Goal: Task Accomplishment & Management: Manage account settings

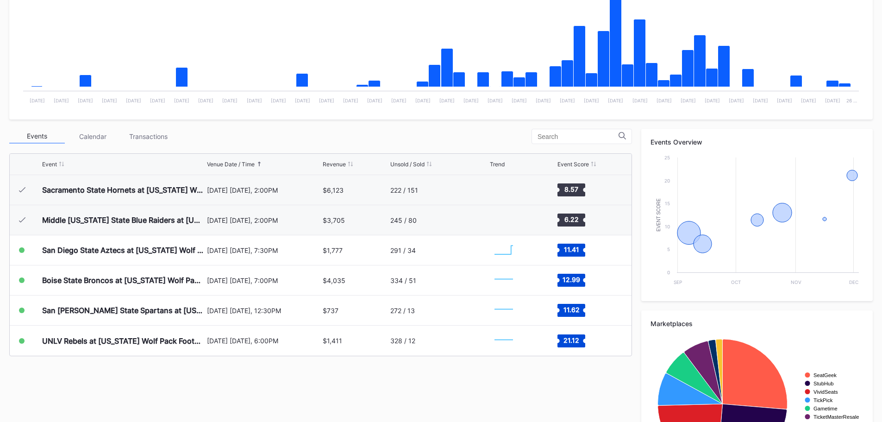
scroll to position [278, 0]
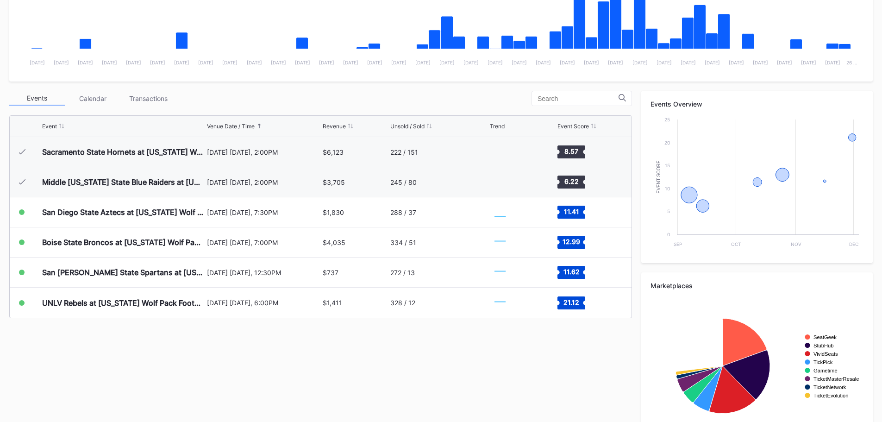
scroll to position [278, 0]
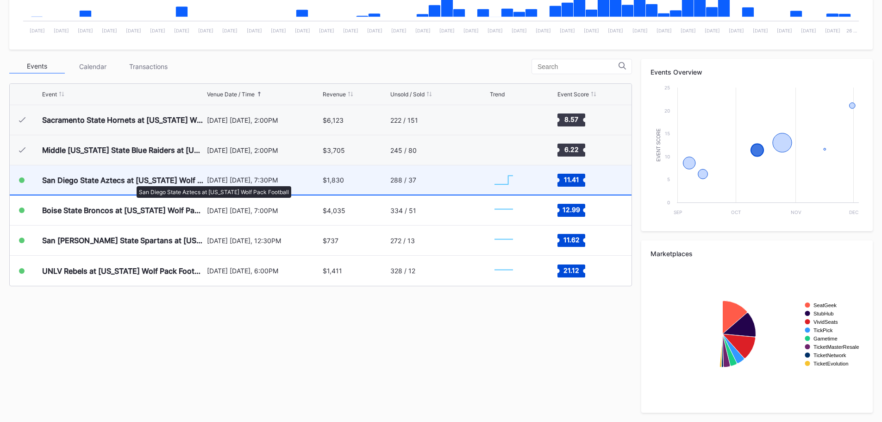
click at [132, 182] on div "San Diego State Aztecs at [US_STATE] Wolf Pack Football" at bounding box center [123, 180] width 163 height 9
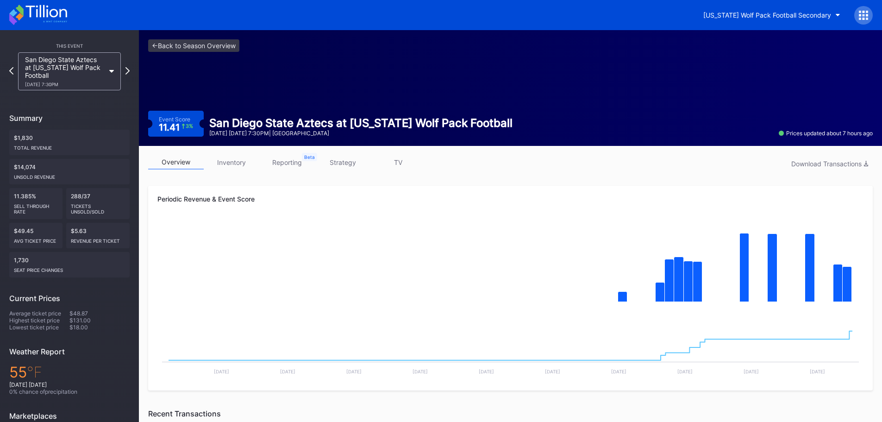
click at [220, 169] on link "inventory" at bounding box center [232, 162] width 56 height 14
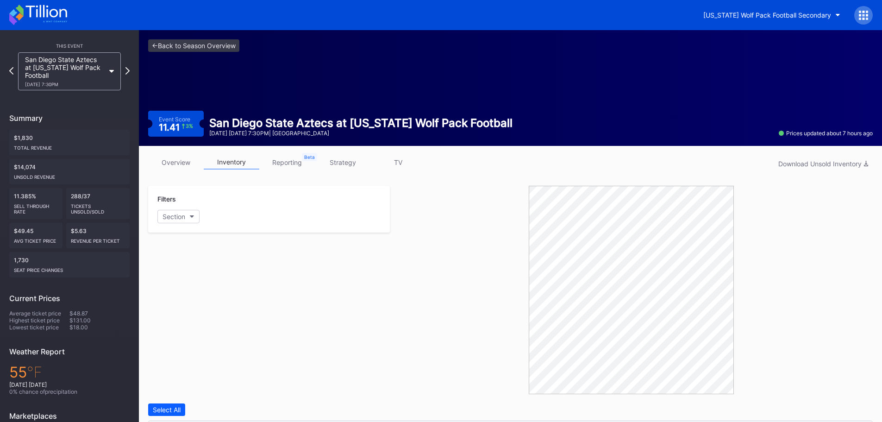
click at [183, 163] on link "overview" at bounding box center [176, 162] width 56 height 14
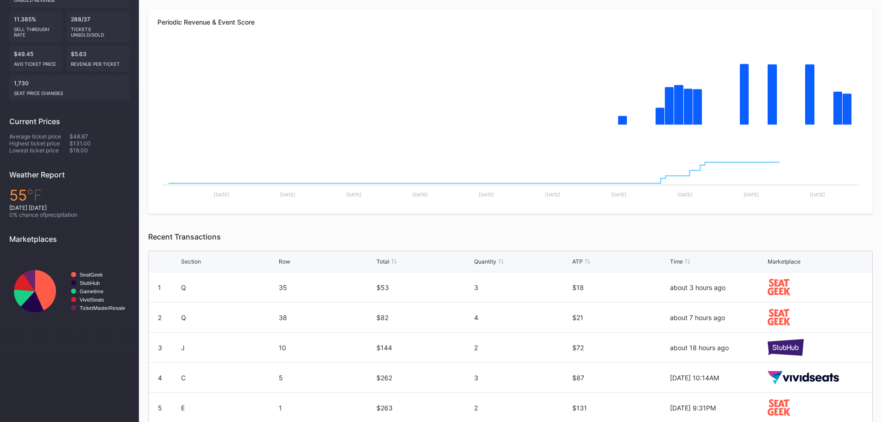
scroll to position [270, 0]
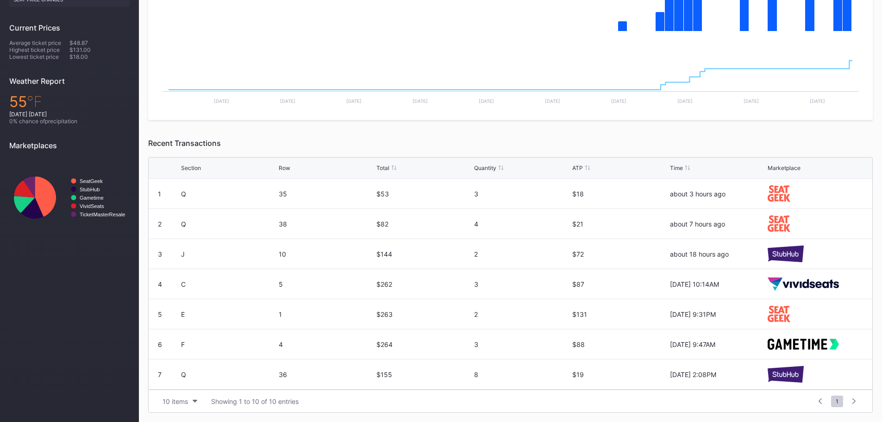
click at [585, 167] on icon at bounding box center [587, 167] width 5 height 5
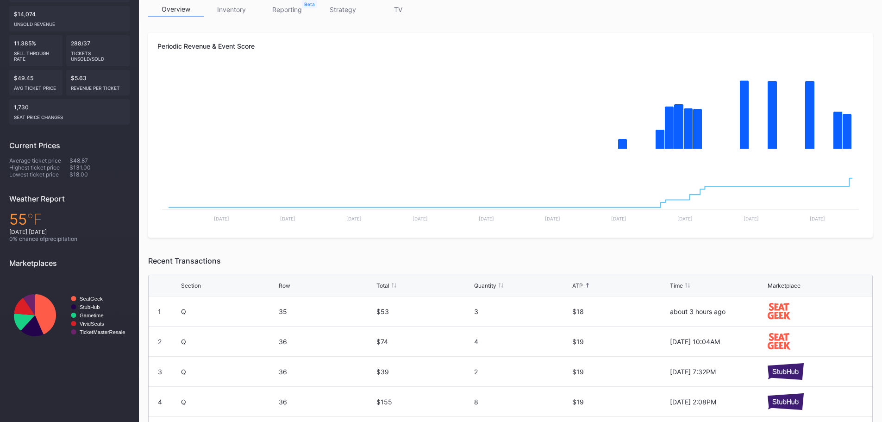
scroll to position [39, 0]
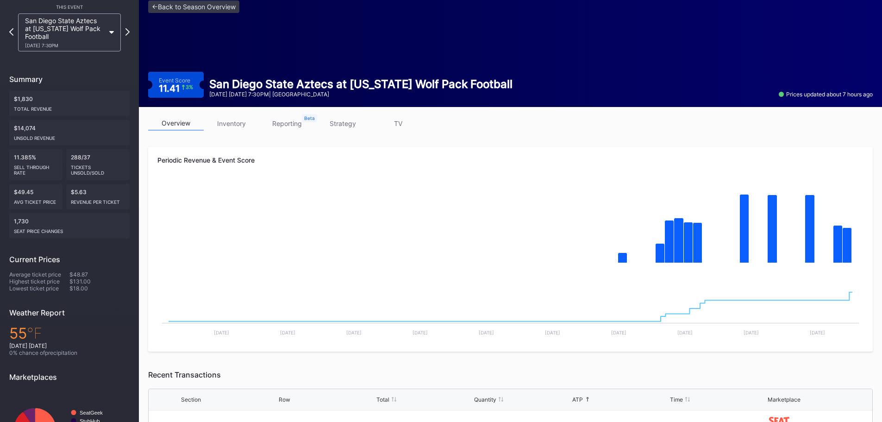
click at [239, 121] on link "inventory" at bounding box center [232, 123] width 56 height 14
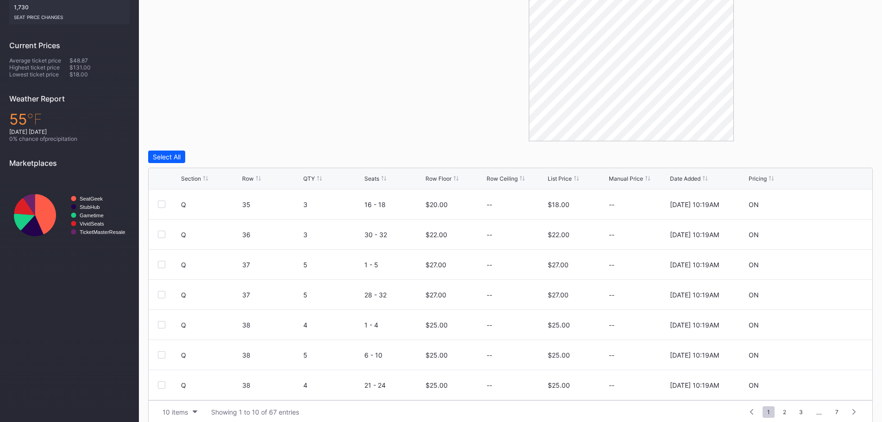
scroll to position [263, 0]
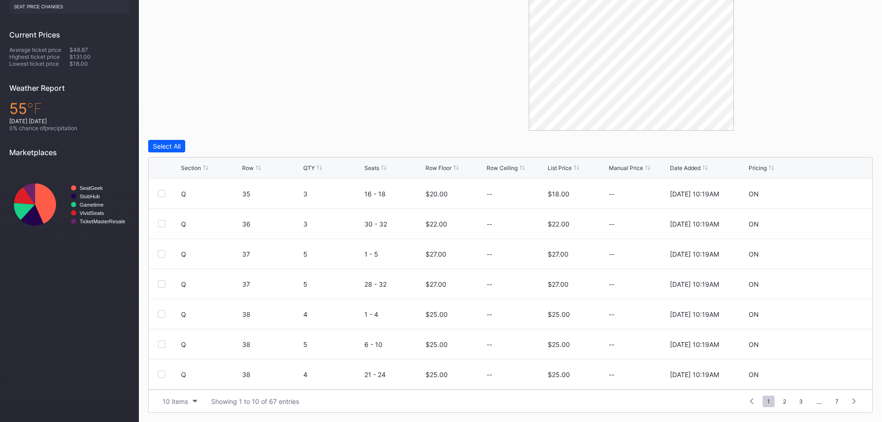
click at [552, 169] on div "List Price" at bounding box center [560, 167] width 24 height 7
click at [832, 227] on div at bounding box center [835, 223] width 7 height 7
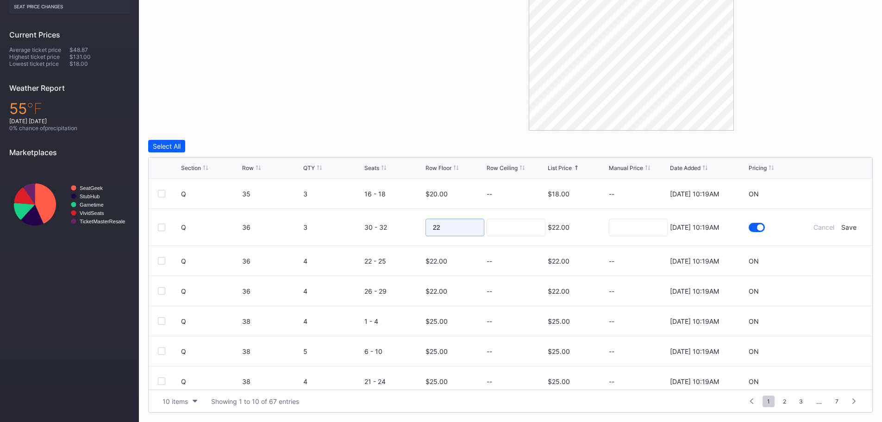
click at [444, 226] on input "22" at bounding box center [455, 228] width 59 height 18
type input "2"
click at [508, 231] on input at bounding box center [516, 228] width 59 height 18
click at [459, 230] on input "17" at bounding box center [455, 228] width 59 height 18
type input "18"
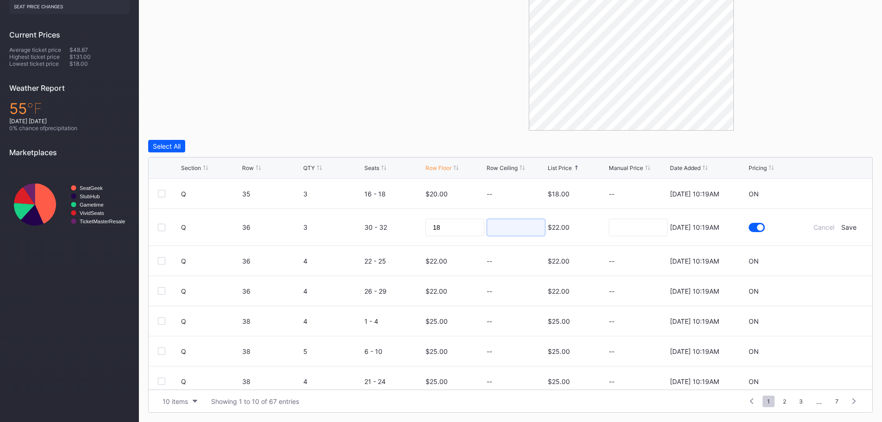
click at [503, 230] on input at bounding box center [516, 228] width 59 height 18
click at [847, 226] on div "Save" at bounding box center [848, 227] width 15 height 8
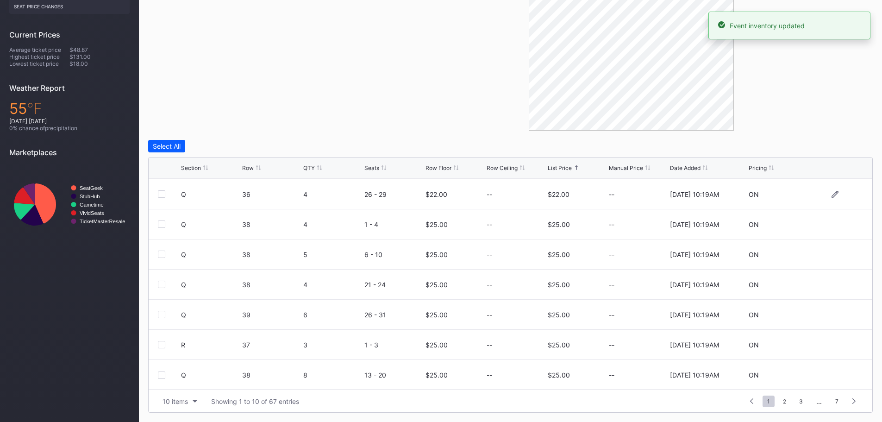
scroll to position [90, 0]
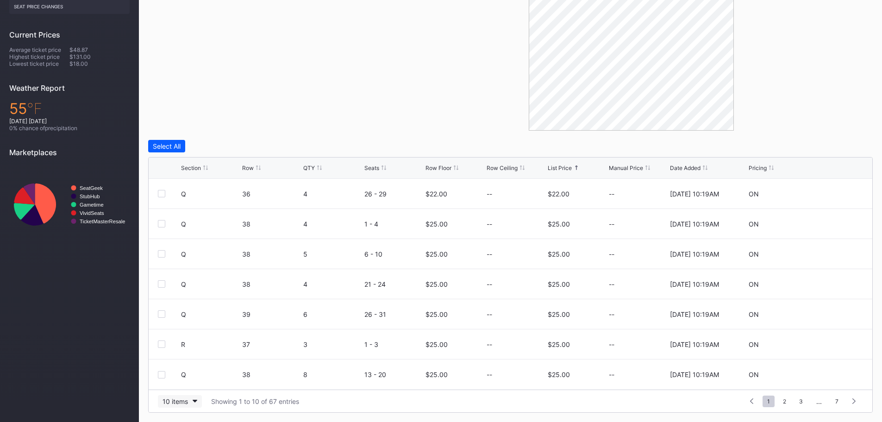
click at [167, 406] on button "10 items" at bounding box center [180, 401] width 44 height 13
click at [161, 376] on div "200 items" at bounding box center [180, 378] width 44 height 17
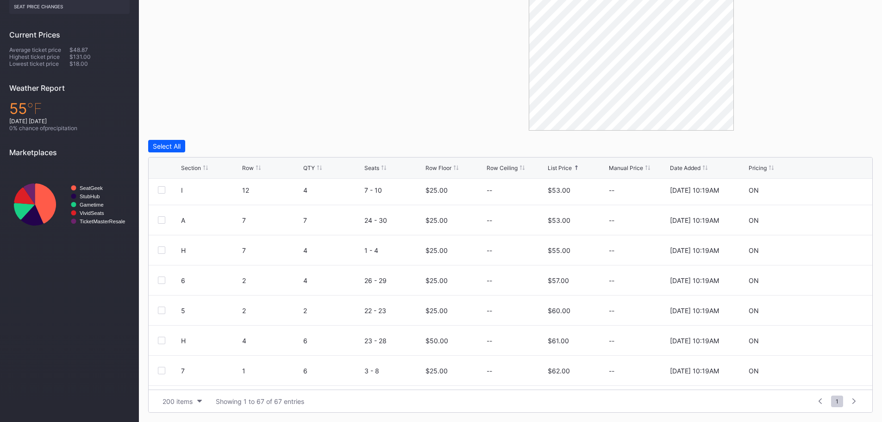
scroll to position [1574, 0]
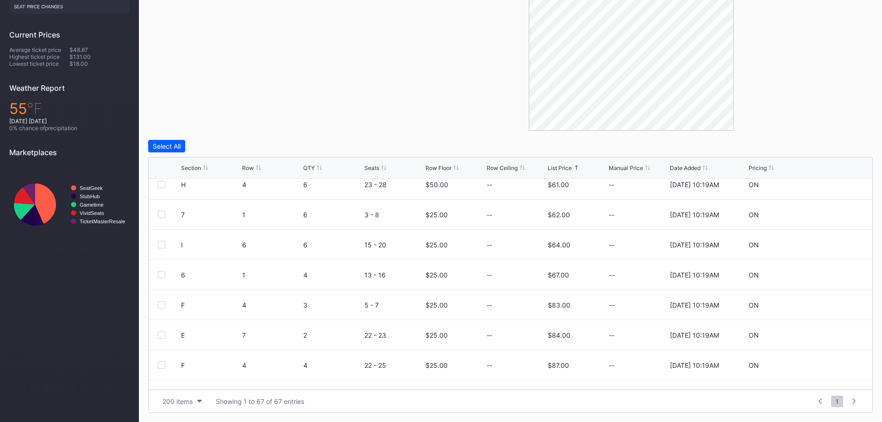
click at [197, 164] on div "Section Row QTY Seats Row Floor Row Ceiling List Price Manual Price Date Added …" at bounding box center [511, 167] width 724 height 21
click at [191, 175] on div "Section Row QTY Seats Row Floor Row Ceiling List Price Manual Price Date Added …" at bounding box center [511, 167] width 724 height 21
click at [188, 164] on div "Section Row QTY Seats Row Floor Row Ceiling List Price Manual Price Date Added …" at bounding box center [511, 167] width 724 height 21
click at [188, 169] on div "Section" at bounding box center [191, 167] width 20 height 7
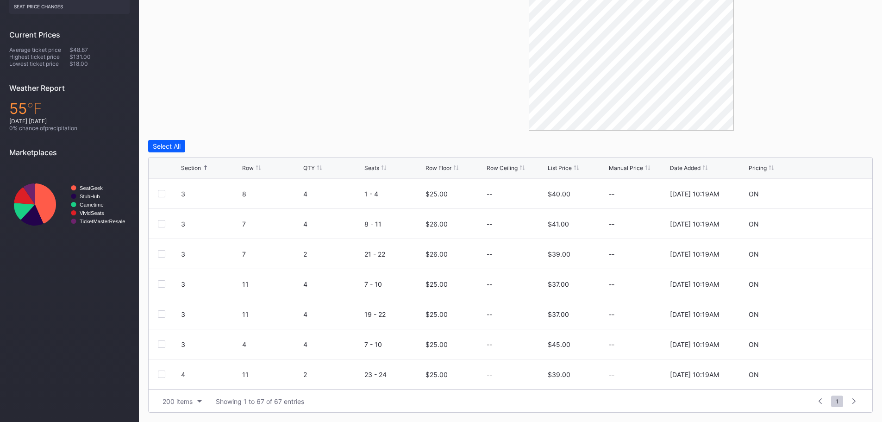
click at [188, 169] on div "Section" at bounding box center [191, 167] width 20 height 7
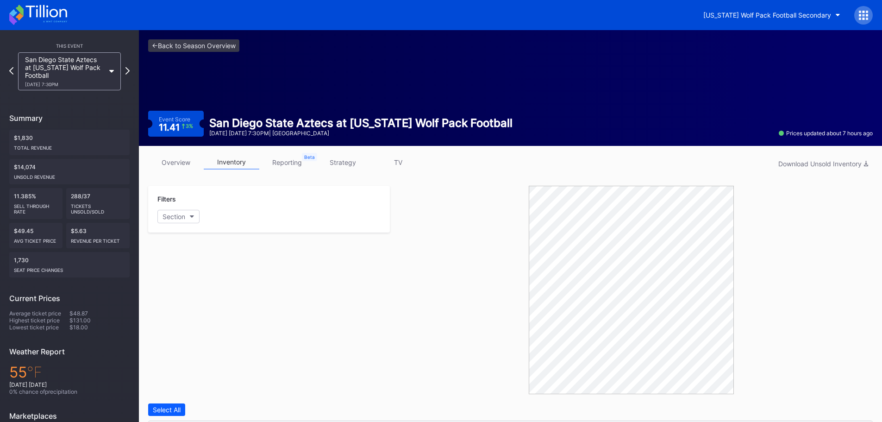
click at [40, 18] on icon at bounding box center [38, 15] width 58 height 20
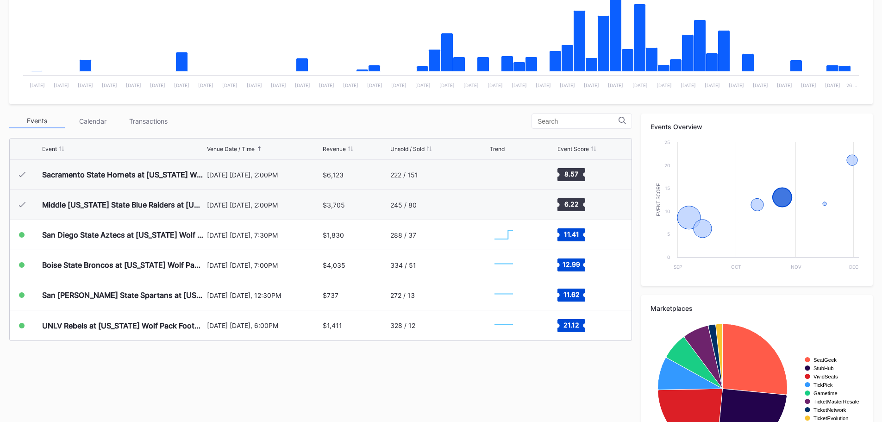
scroll to position [232, 0]
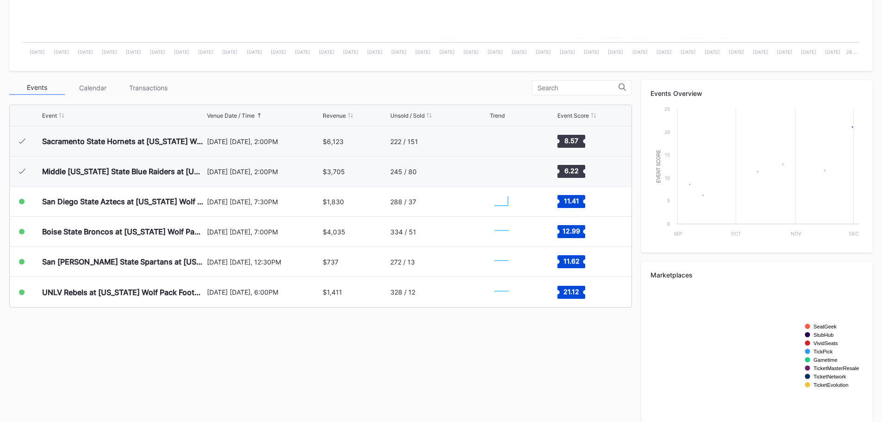
scroll to position [278, 0]
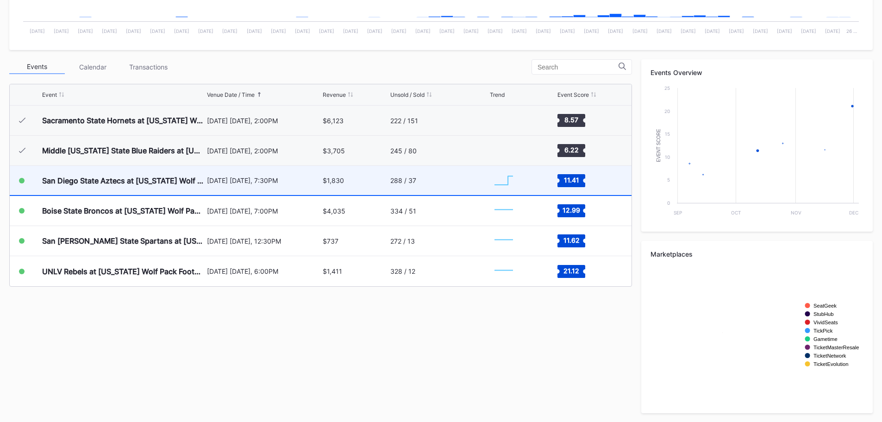
click at [69, 169] on div "San Diego State Aztecs at [US_STATE] Wolf Pack Football" at bounding box center [123, 180] width 163 height 29
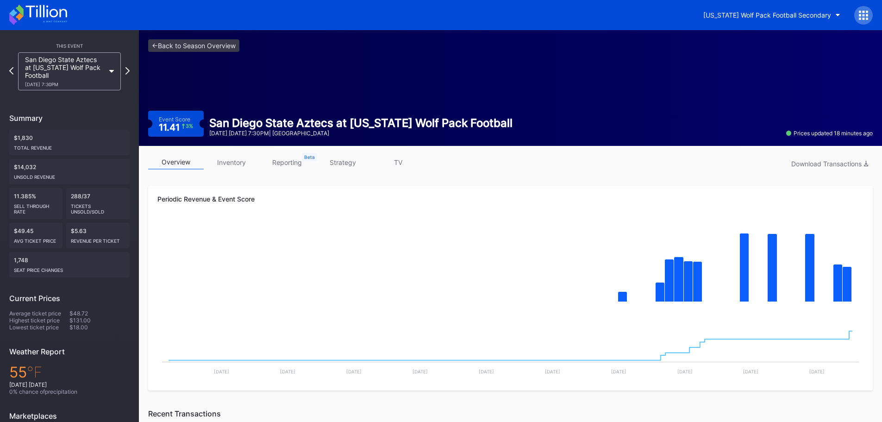
drag, startPoint x: 231, startPoint y: 162, endPoint x: 239, endPoint y: 165, distance: 9.1
click at [231, 162] on link "inventory" at bounding box center [232, 162] width 56 height 14
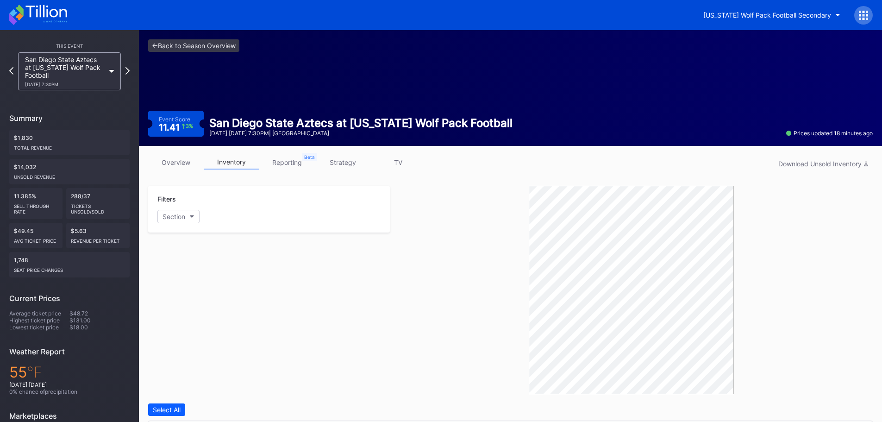
click at [219, 169] on link "inventory" at bounding box center [232, 162] width 56 height 14
click at [44, 16] on icon at bounding box center [45, 11] width 41 height 13
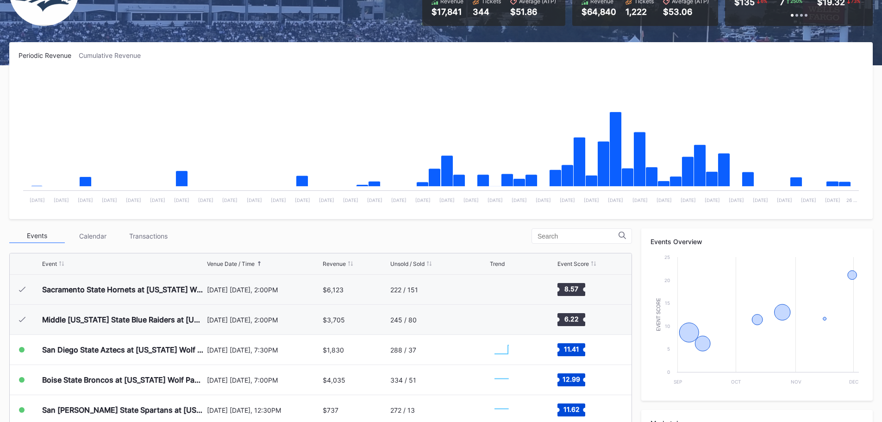
scroll to position [278, 0]
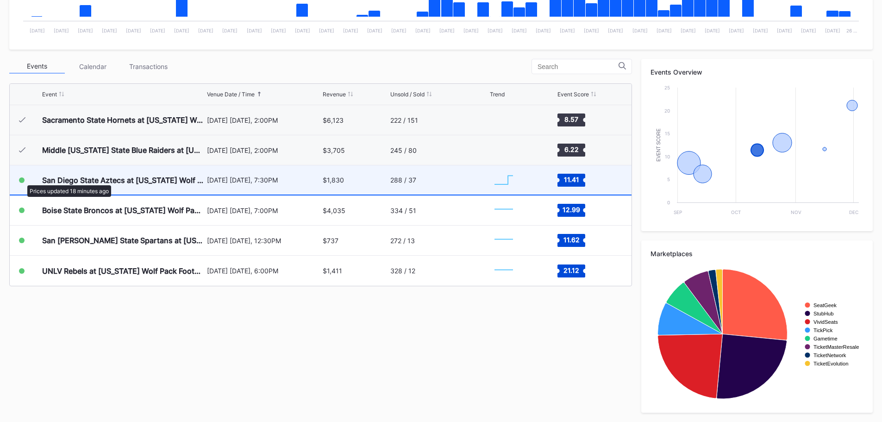
click at [23, 181] on div at bounding box center [22, 180] width 6 height 6
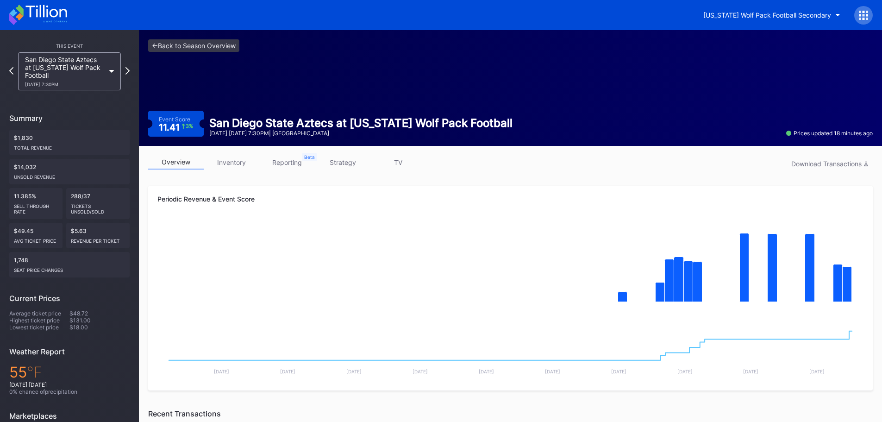
click at [222, 153] on div "overview inventory reporting strategy TV Download Transactions Periodic Revenue…" at bounding box center [510, 419] width 743 height 546
click at [226, 160] on link "inventory" at bounding box center [232, 162] width 56 height 14
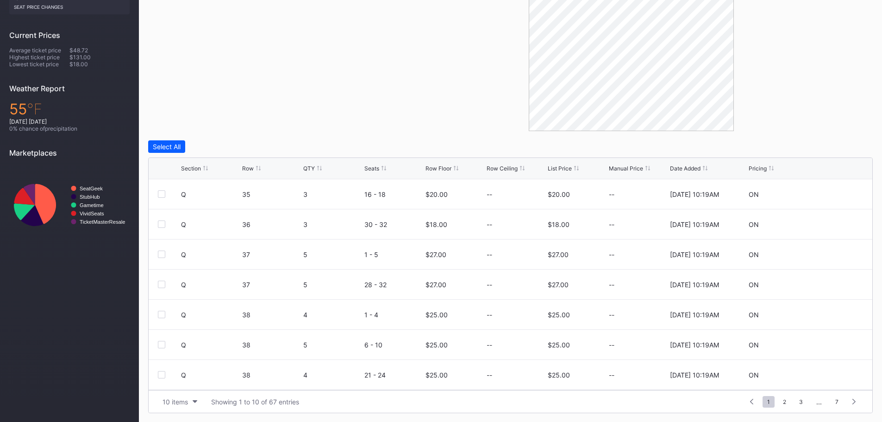
scroll to position [263, 0]
click at [832, 254] on icon at bounding box center [835, 254] width 7 height 7
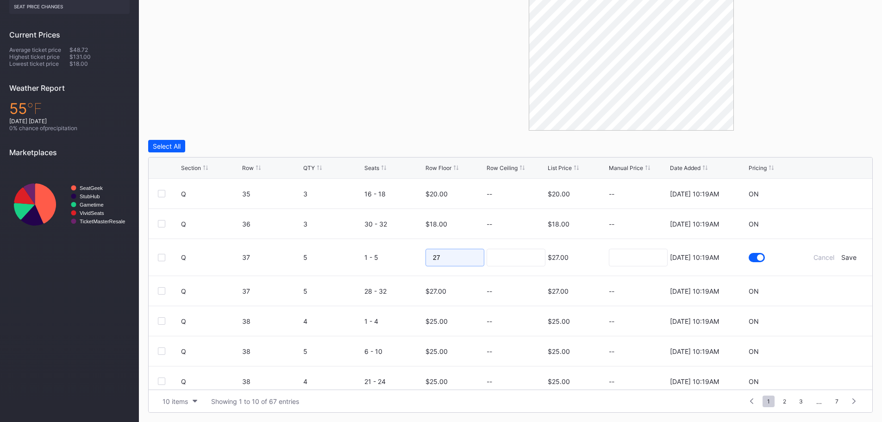
drag, startPoint x: 437, startPoint y: 259, endPoint x: 406, endPoint y: 259, distance: 31.0
click at [406, 259] on form "Q 37 5 1 - 5 27 $27.00 8/20/2025 10:19AM Cancel Save" at bounding box center [522, 257] width 682 height 37
type input "22"
click at [490, 255] on input at bounding box center [516, 258] width 59 height 18
click at [845, 256] on div "Save" at bounding box center [848, 257] width 15 height 8
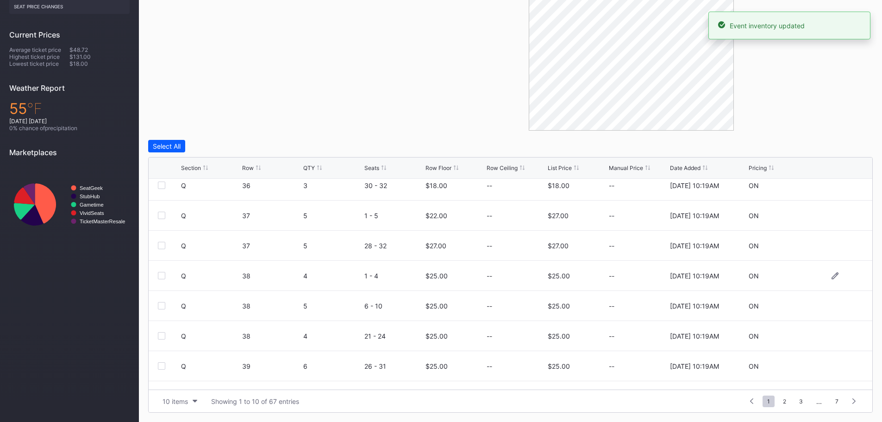
scroll to position [90, 0]
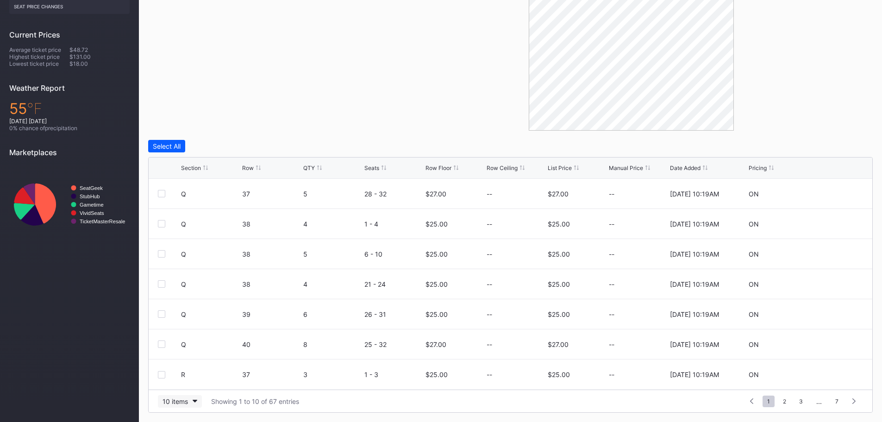
click at [190, 396] on button "10 items" at bounding box center [180, 401] width 44 height 13
click at [188, 379] on div "200 items" at bounding box center [180, 378] width 30 height 8
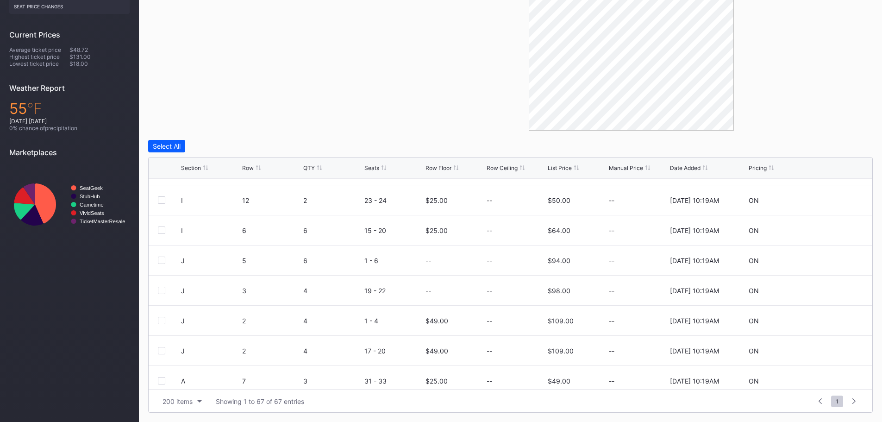
scroll to position [1250, 0]
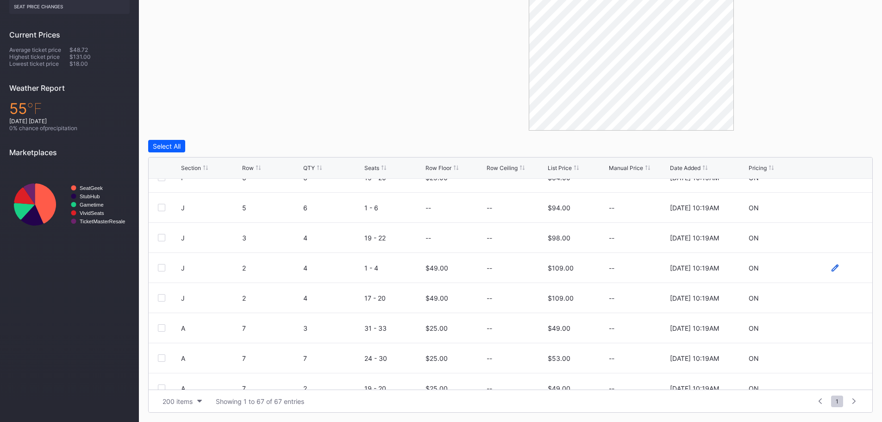
click at [832, 269] on icon at bounding box center [835, 267] width 7 height 7
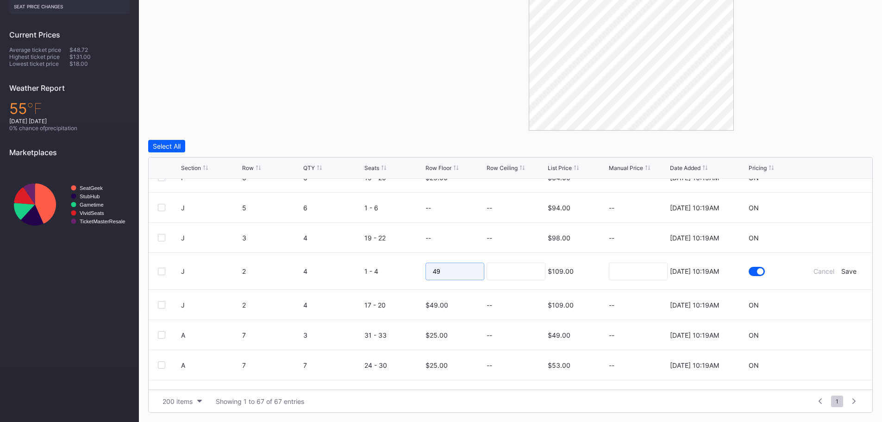
drag, startPoint x: 470, startPoint y: 269, endPoint x: 250, endPoint y: 270, distance: 220.0
click at [250, 270] on form "J 2 4 1 - 4 49 $109.00 8/20/2025 10:19AM Cancel Save" at bounding box center [522, 271] width 682 height 37
click at [841, 269] on div "Save" at bounding box center [848, 271] width 15 height 8
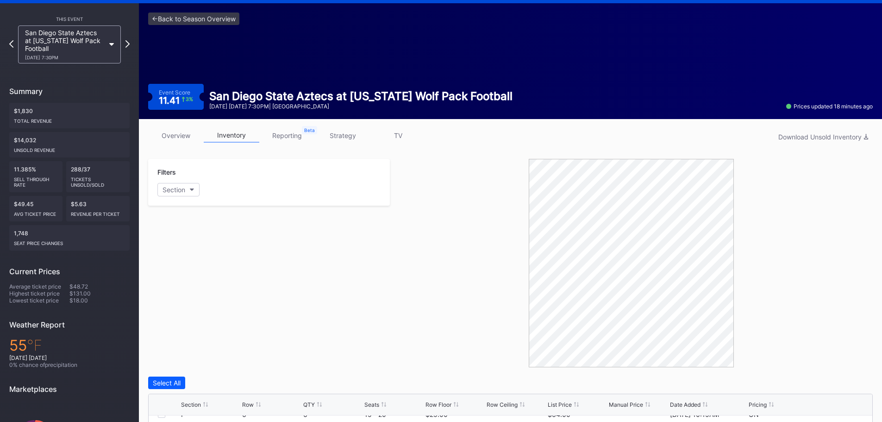
scroll to position [0, 0]
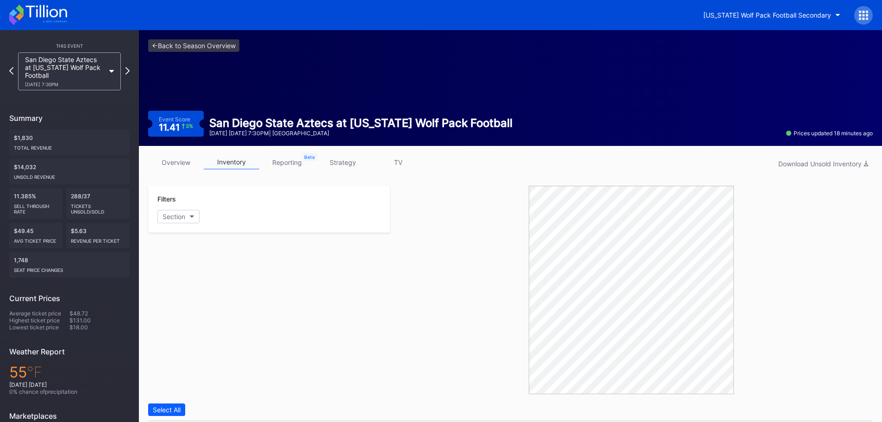
click at [54, 33] on div "This Event San Diego State Aztecs at Nevada Wolf Pack Football 10/11 Saturday 7…" at bounding box center [69, 274] width 139 height 488
click at [53, 26] on div "[US_STATE] Wolf Pack Football Secondary" at bounding box center [441, 15] width 882 height 30
click at [52, 23] on icon at bounding box center [38, 15] width 58 height 20
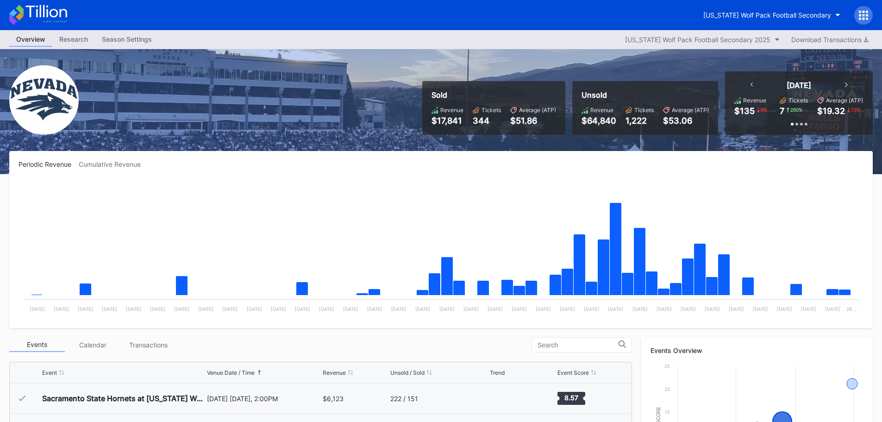
click at [40, 9] on icon at bounding box center [45, 11] width 41 height 13
